Goal: Information Seeking & Learning: Learn about a topic

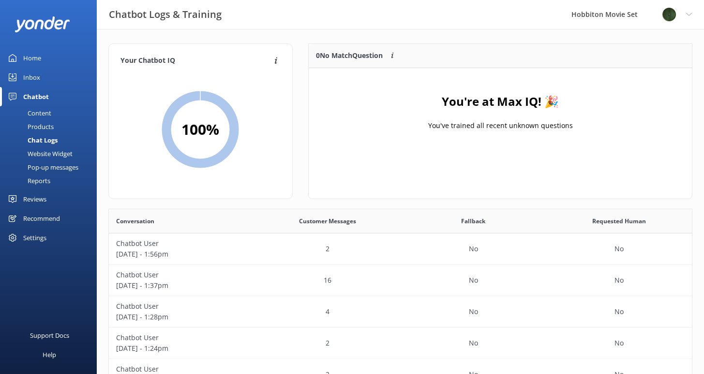
scroll to position [332, 576]
click at [37, 60] on div "Home" at bounding box center [32, 57] width 18 height 19
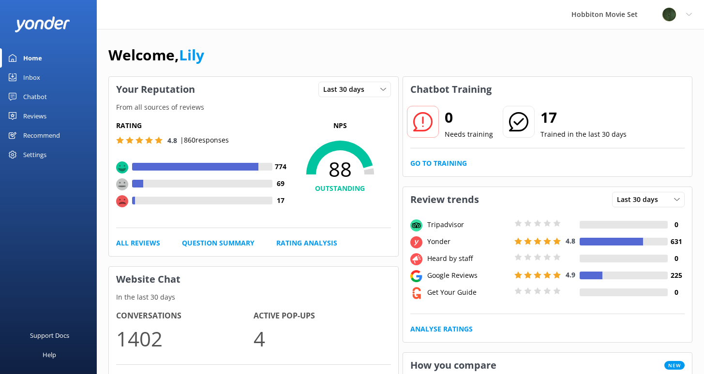
click at [45, 114] on div "Reviews" at bounding box center [34, 115] width 23 height 19
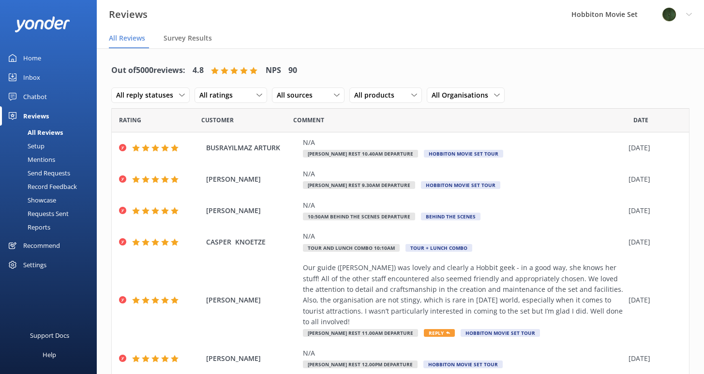
click at [41, 229] on div "Reports" at bounding box center [28, 228] width 44 height 14
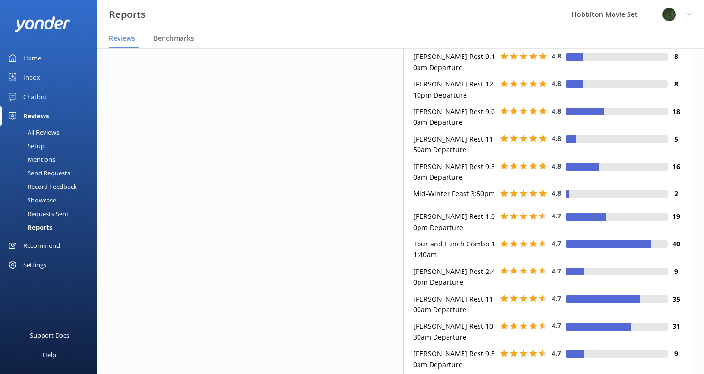
scroll to position [532, 0]
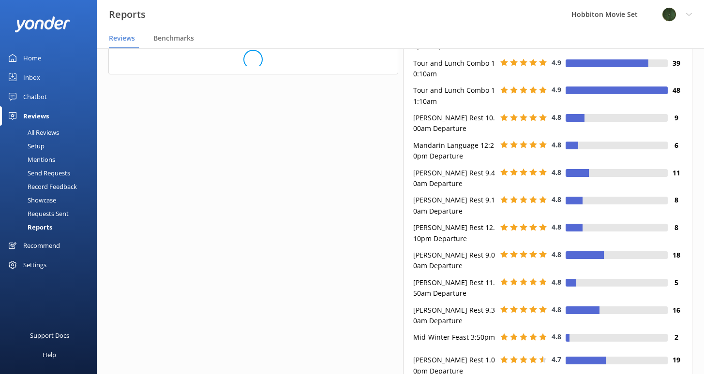
click at [41, 161] on div "Mentions" at bounding box center [30, 160] width 49 height 14
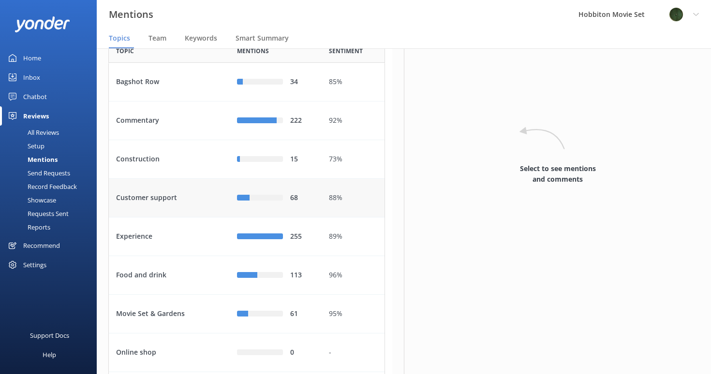
scroll to position [60, 0]
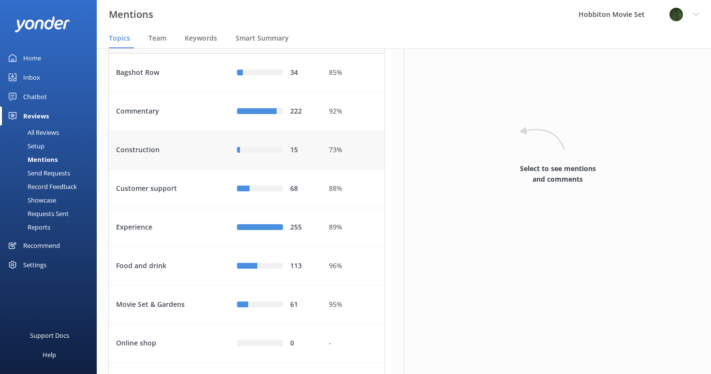
click at [160, 170] on div "Construction" at bounding box center [169, 150] width 121 height 39
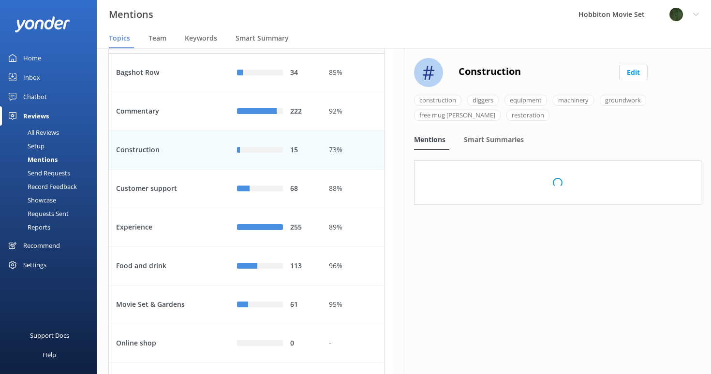
click at [160, 170] on div "Construction" at bounding box center [169, 150] width 121 height 39
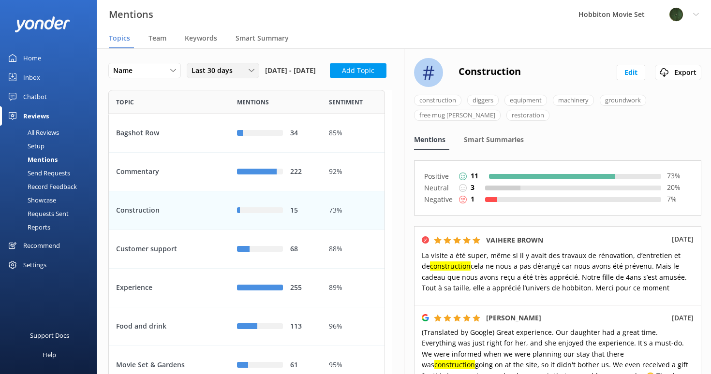
click at [250, 73] on icon at bounding box center [252, 71] width 6 height 6
click at [246, 125] on link "Last 90 days" at bounding box center [230, 129] width 86 height 19
